Goal: Task Accomplishment & Management: Complete application form

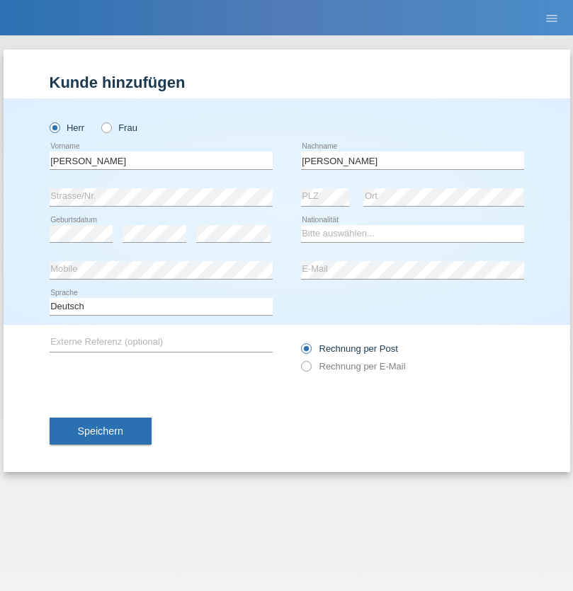
type input "[PERSON_NAME]"
select select "PT"
select select "C"
select select "01"
select select "02"
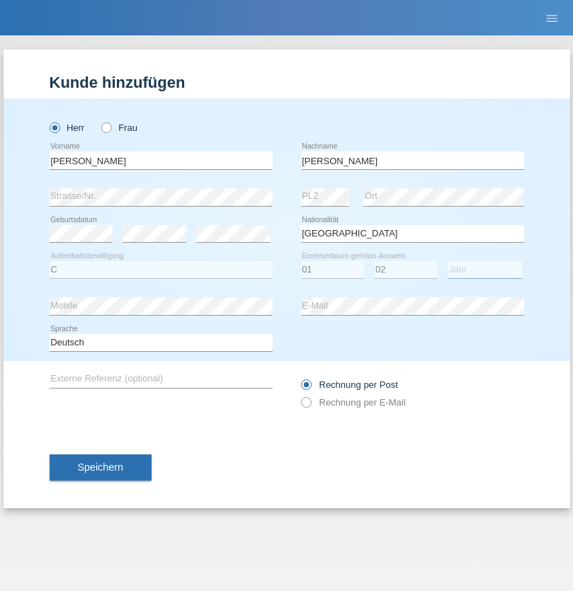
select select "2001"
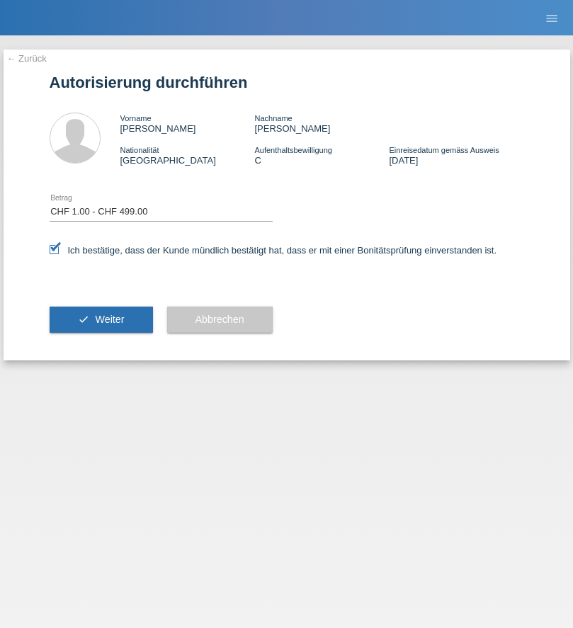
select select "1"
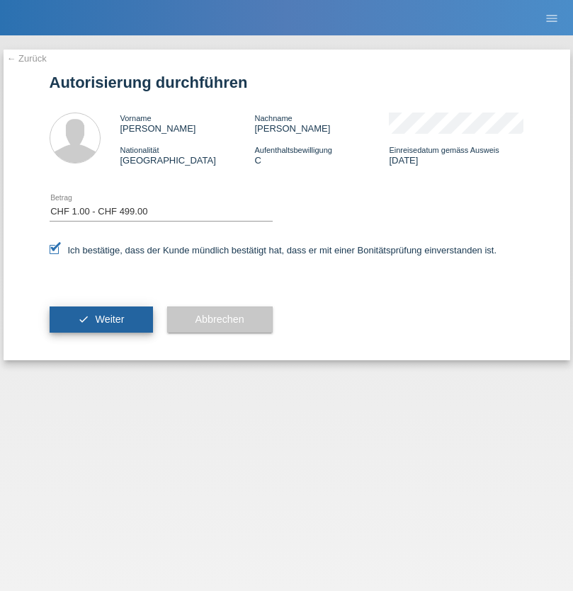
click at [101, 319] on span "Weiter" at bounding box center [109, 319] width 29 height 11
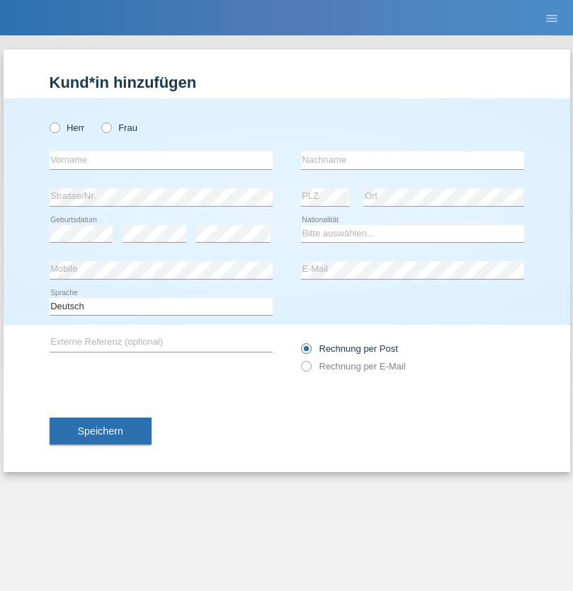
radio input "true"
click at [161, 160] on input "text" at bounding box center [161, 161] width 223 height 18
type input "[PERSON_NAME]"
click at [412, 160] on input "text" at bounding box center [412, 161] width 223 height 18
type input "Florin"
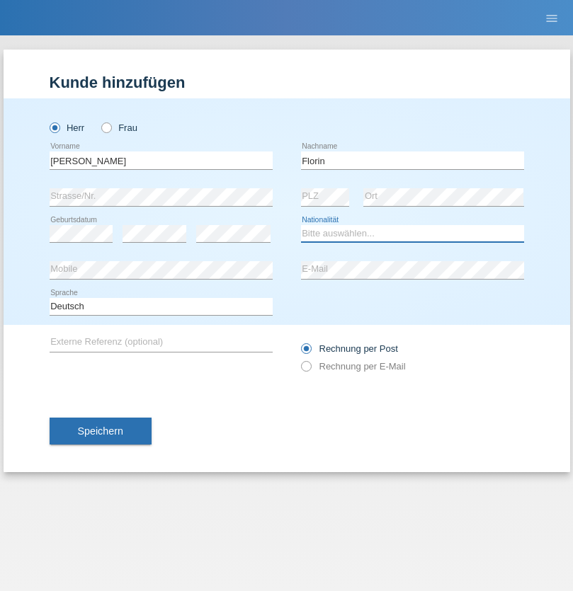
select select "RO"
select select "C"
select select "29"
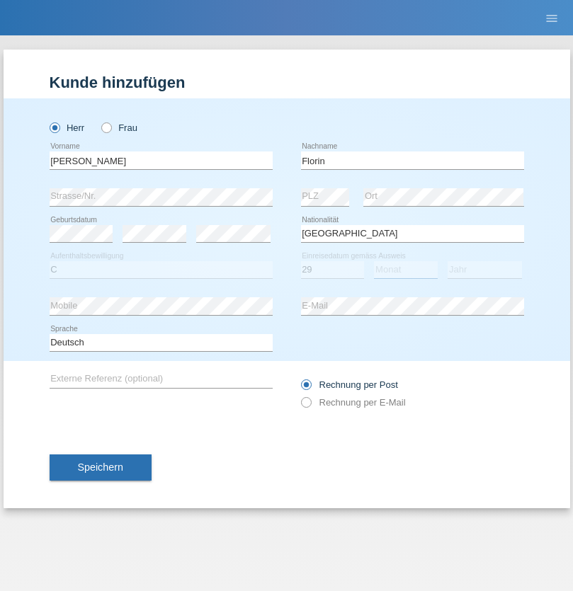
select select "02"
select select "2021"
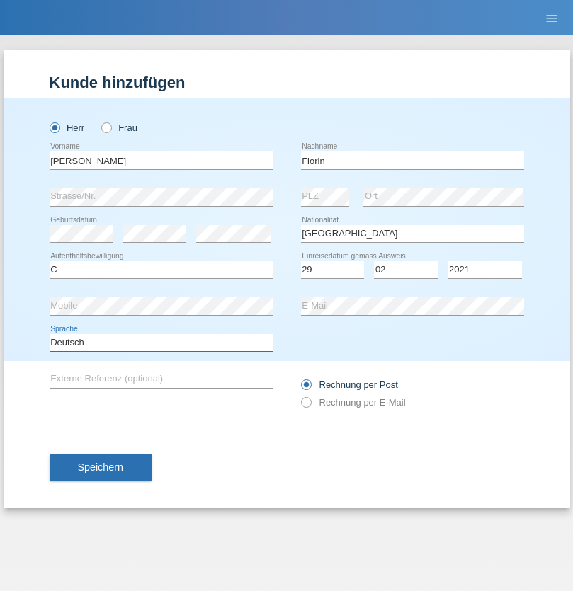
select select "en"
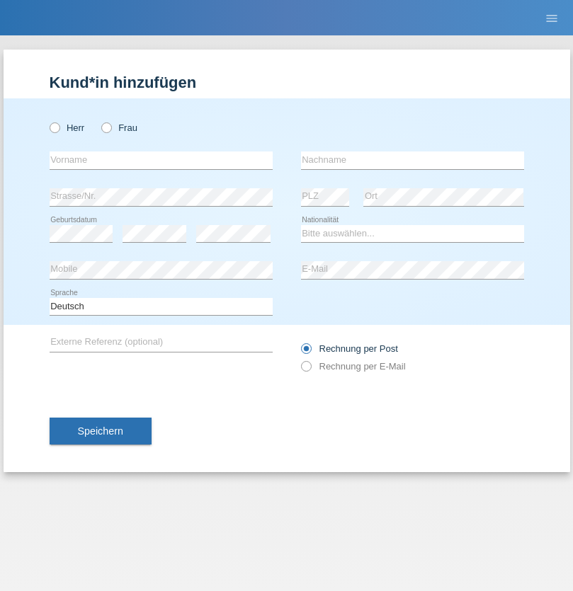
radio input "true"
click at [161, 160] on input "text" at bounding box center [161, 161] width 223 height 18
type input "Ruth"
click at [412, 160] on input "text" at bounding box center [412, 161] width 223 height 18
type input "Krebs"
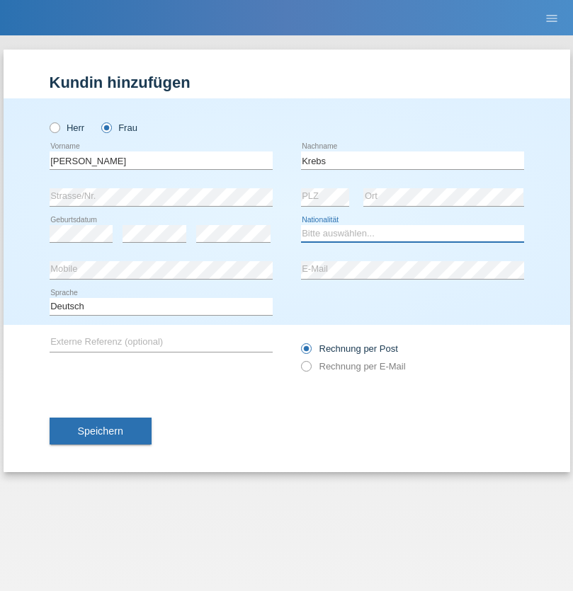
select select "CH"
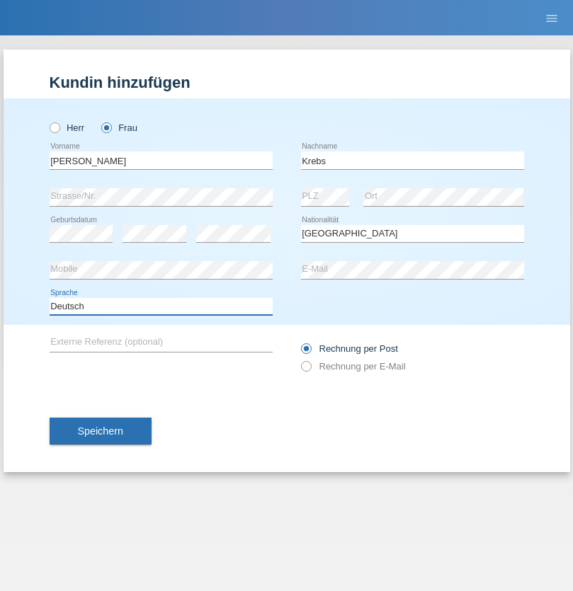
select select "en"
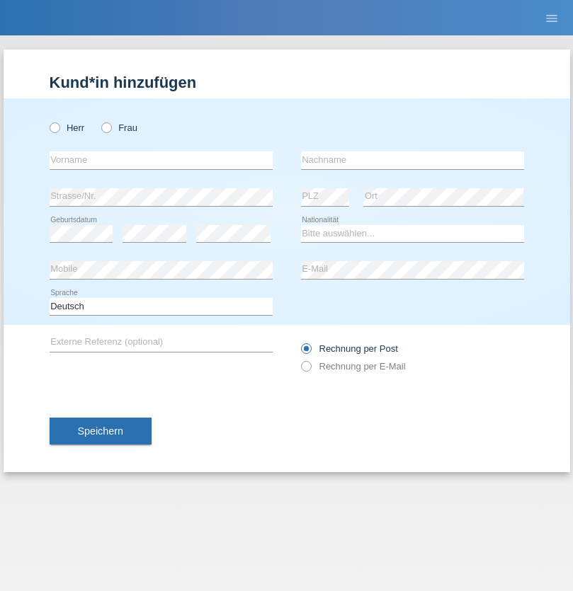
radio input "true"
click at [161, 160] on input "text" at bounding box center [161, 161] width 223 height 18
type input "Qovanaj"
click at [412, 160] on input "text" at bounding box center [412, 161] width 223 height 18
type input "Shaban"
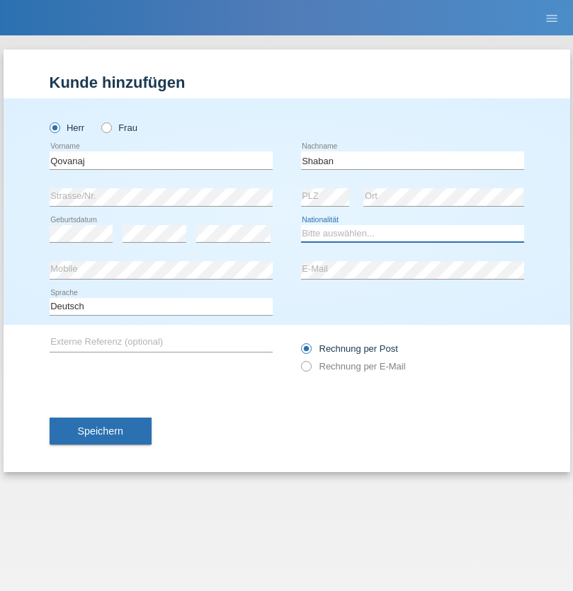
select select "CH"
radio input "true"
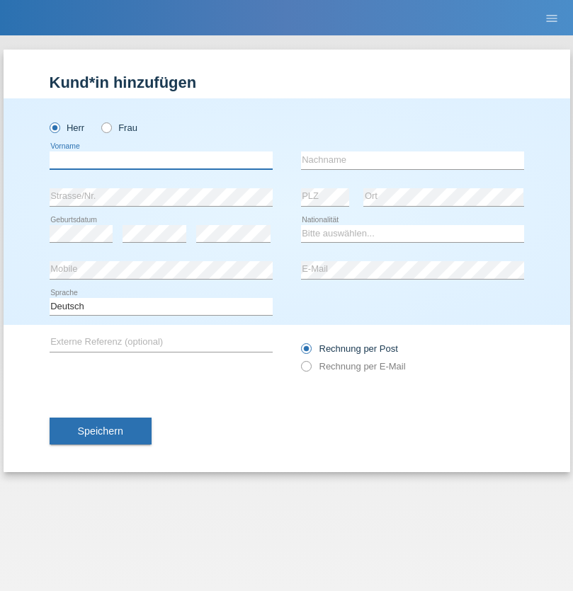
click at [161, 160] on input "text" at bounding box center [161, 161] width 223 height 18
type input "Konstantinos"
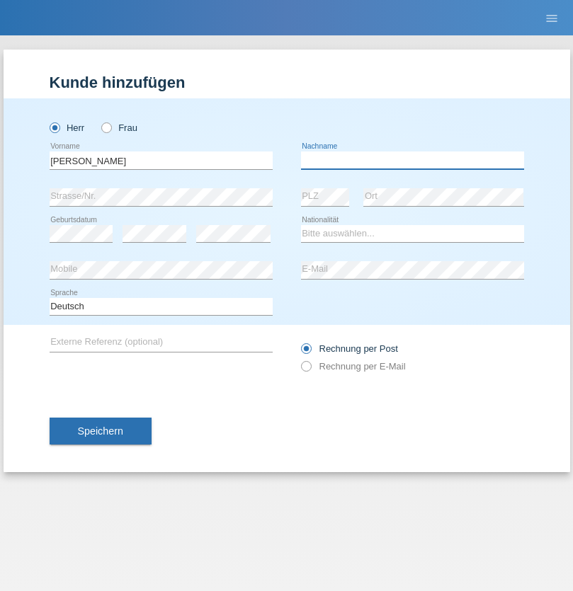
click at [412, 160] on input "text" at bounding box center [412, 161] width 223 height 18
type input "Orfanidis"
select select "CH"
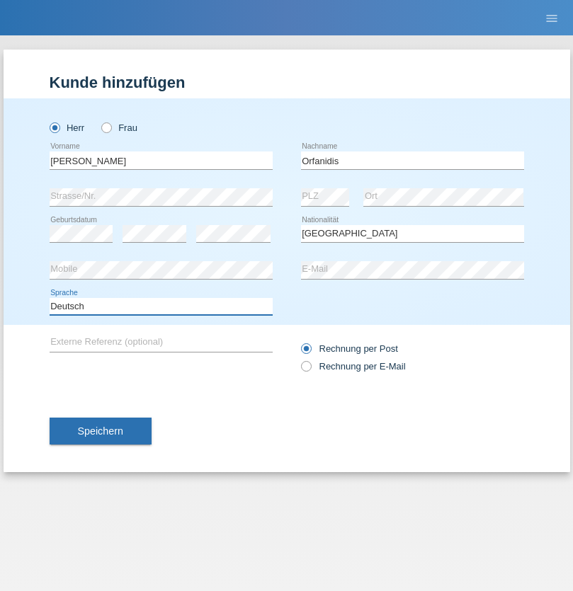
select select "en"
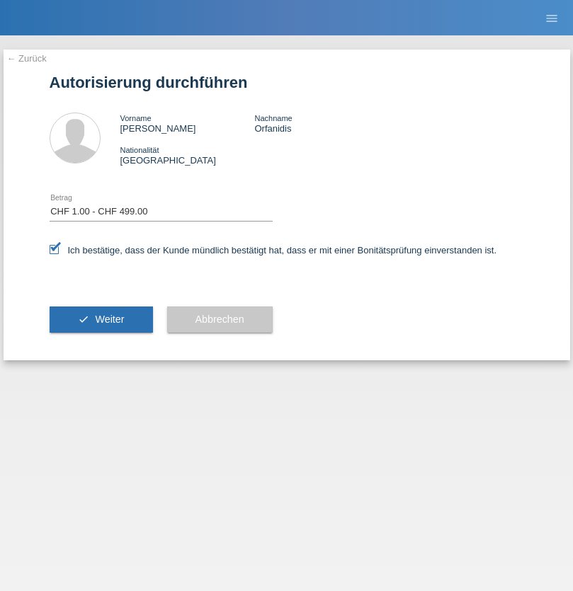
select select "1"
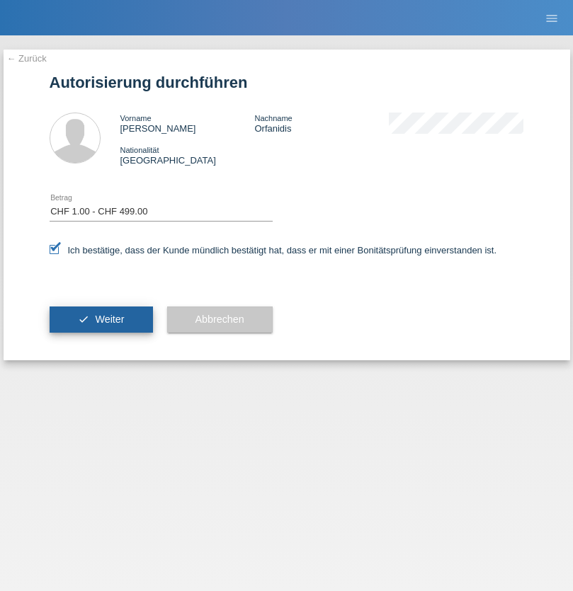
click at [101, 319] on span "Weiter" at bounding box center [109, 319] width 29 height 11
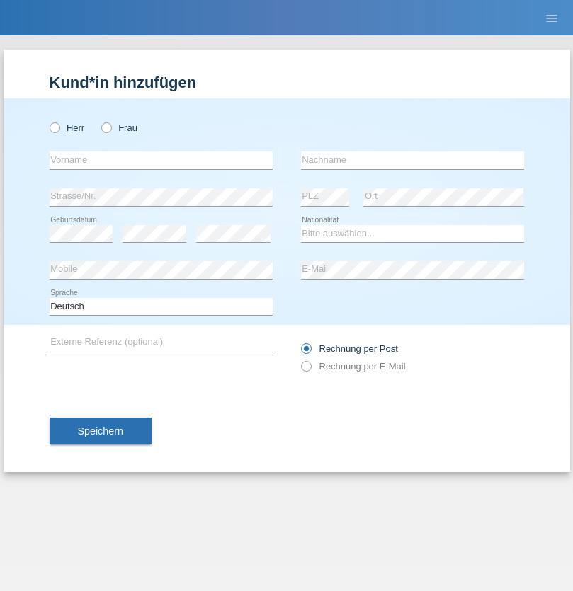
radio input "true"
click at [161, 160] on input "text" at bounding box center [161, 161] width 223 height 18
type input "[PERSON_NAME]"
click at [412, 160] on input "text" at bounding box center [412, 161] width 223 height 18
type input "löffel"
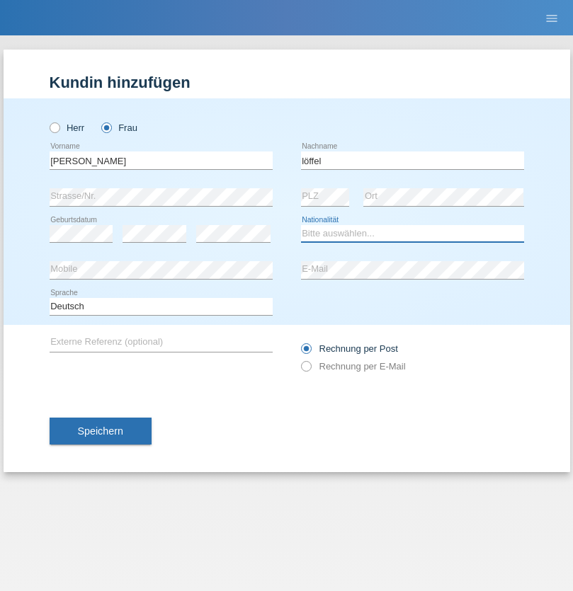
select select "CH"
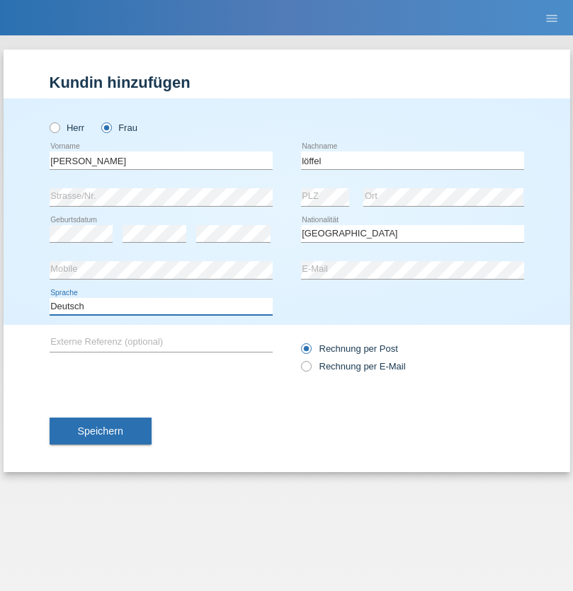
select select "en"
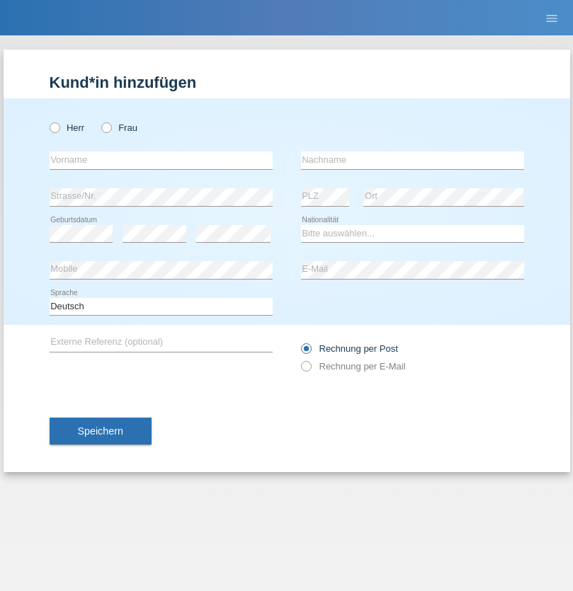
radio input "true"
click at [161, 160] on input "text" at bounding box center [161, 161] width 223 height 18
type input "Joao"
click at [412, 160] on input "text" at bounding box center [412, 161] width 223 height 18
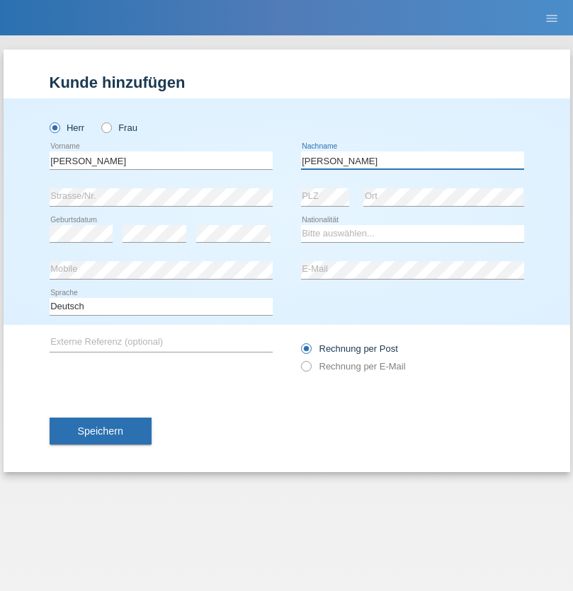
type input "De Carvalho"
select select "PT"
select select "C"
select select "01"
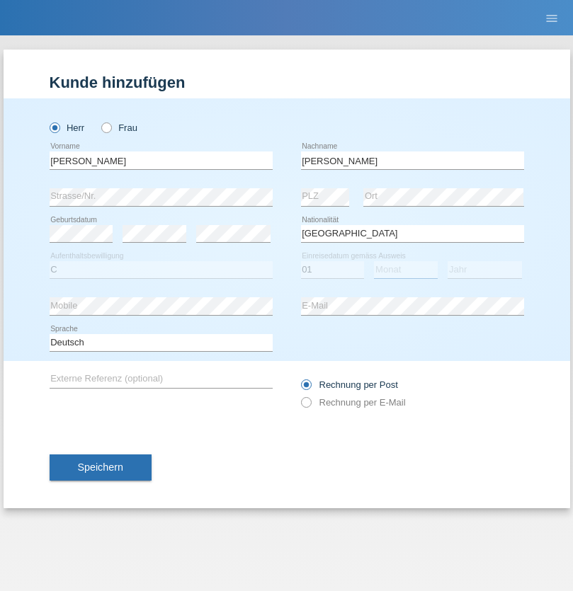
select select "02"
select select "2001"
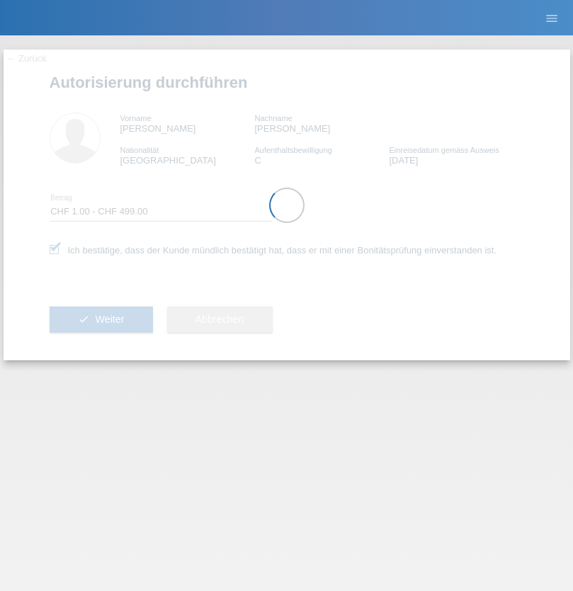
select select "1"
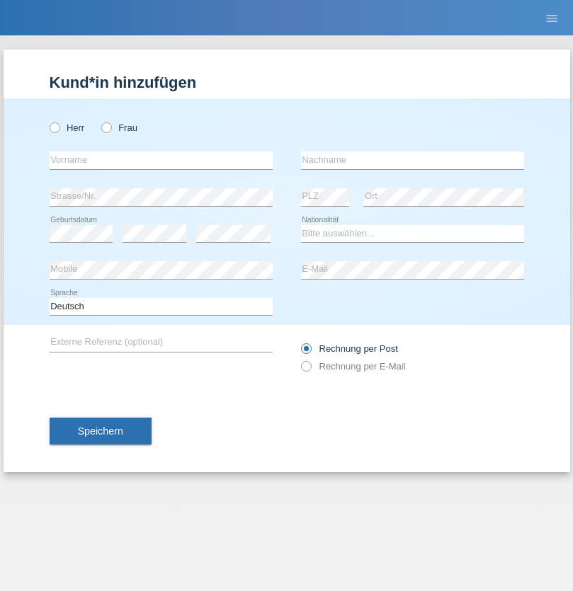
radio input "true"
click at [161, 160] on input "text" at bounding box center [161, 161] width 223 height 18
type input "Matusa"
click at [412, 160] on input "text" at bounding box center [412, 161] width 223 height 18
type input "Marian valentin"
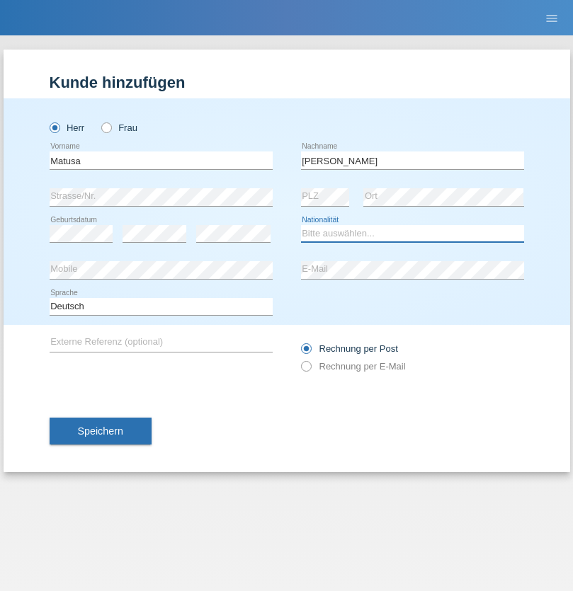
select select "RO"
select select "C"
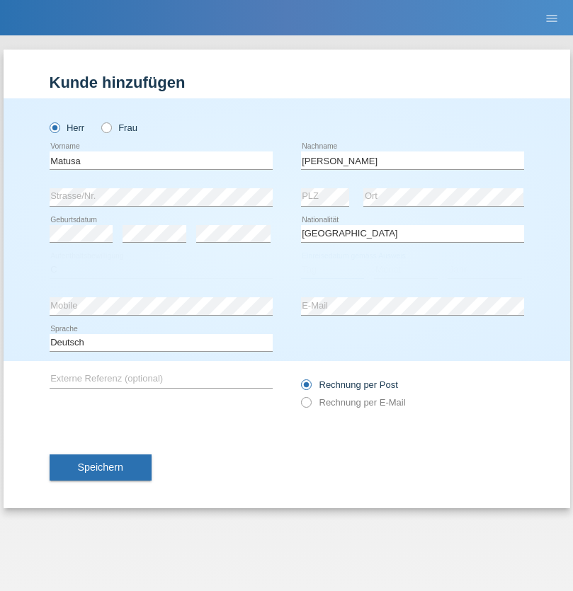
select select "01"
select select "06"
select select "2016"
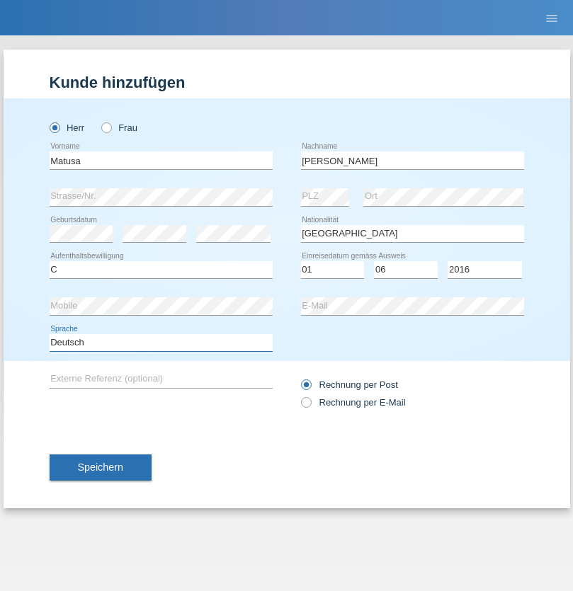
select select "en"
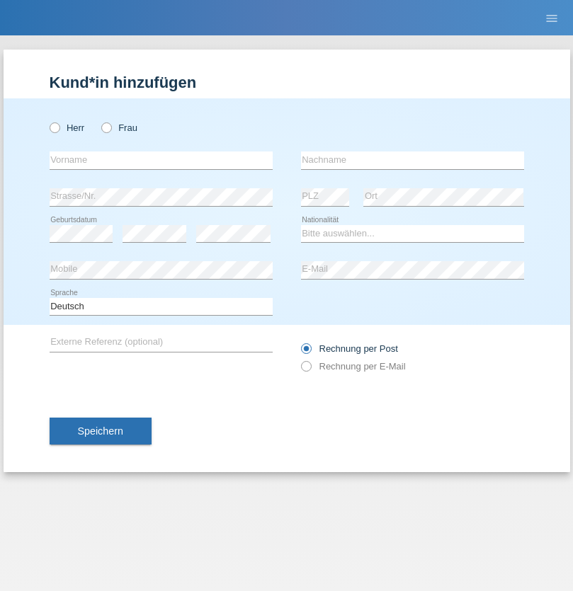
radio input "true"
click at [161, 160] on input "text" at bounding box center [161, 161] width 223 height 18
type input "Cedric"
click at [412, 160] on input "text" at bounding box center [412, 161] width 223 height 18
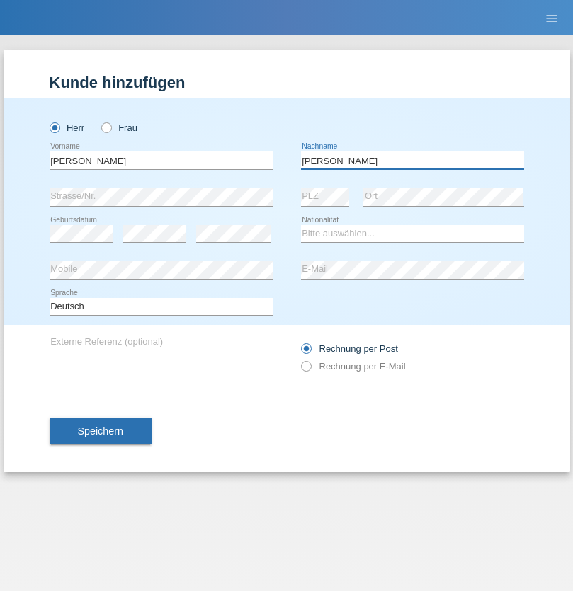
type input "Keller"
select select "CH"
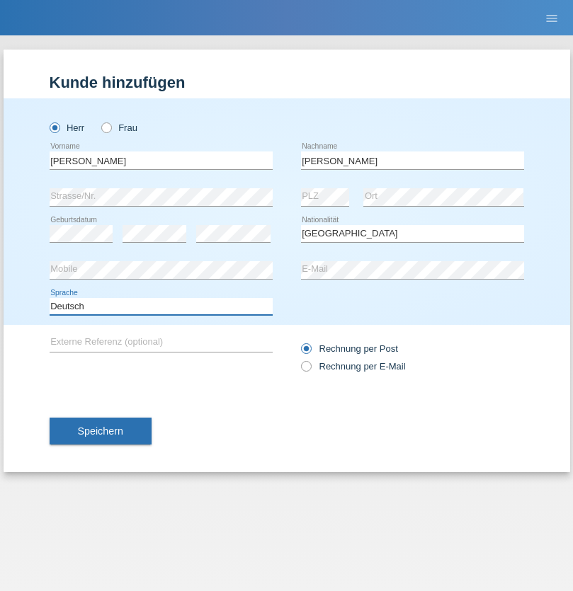
select select "en"
